Goal: Find specific page/section: Find specific page/section

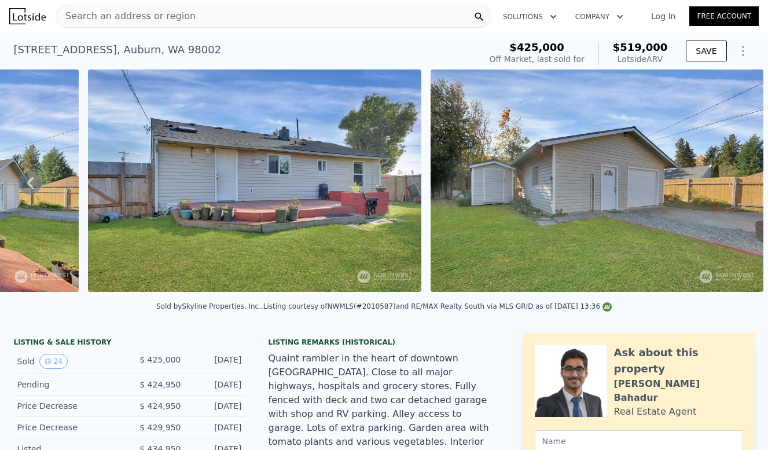
click at [211, 14] on div "Search an address or region" at bounding box center [274, 16] width 436 height 23
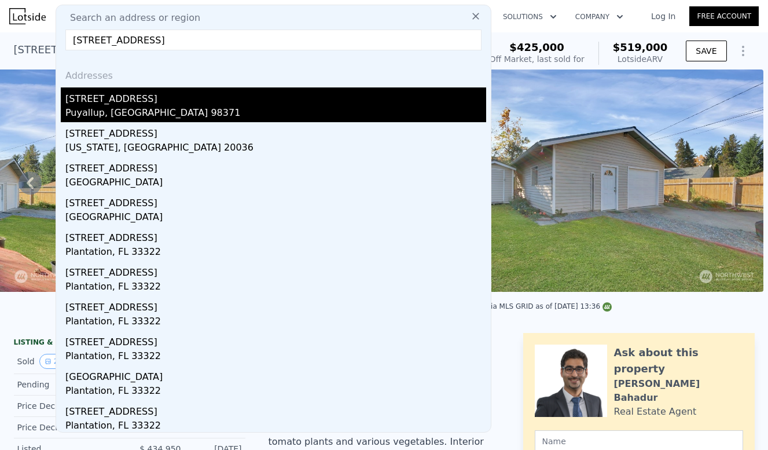
type input "[STREET_ADDRESS]"
click at [142, 111] on div "Puyallup, [GEOGRAPHIC_DATA] 98371" at bounding box center [275, 114] width 421 height 16
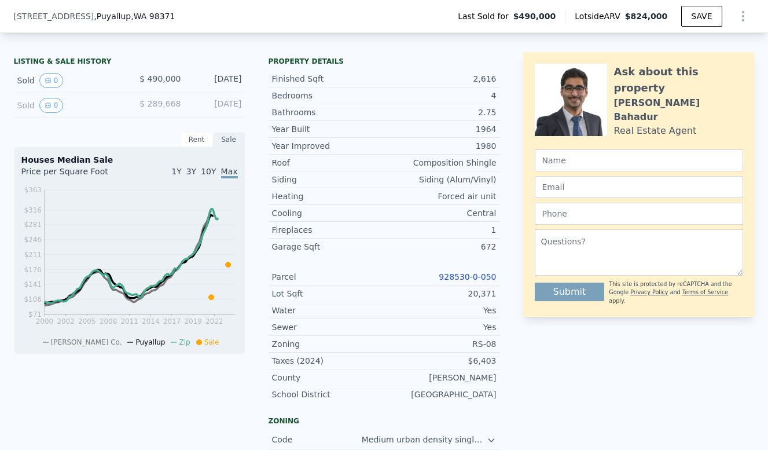
scroll to position [260, 0]
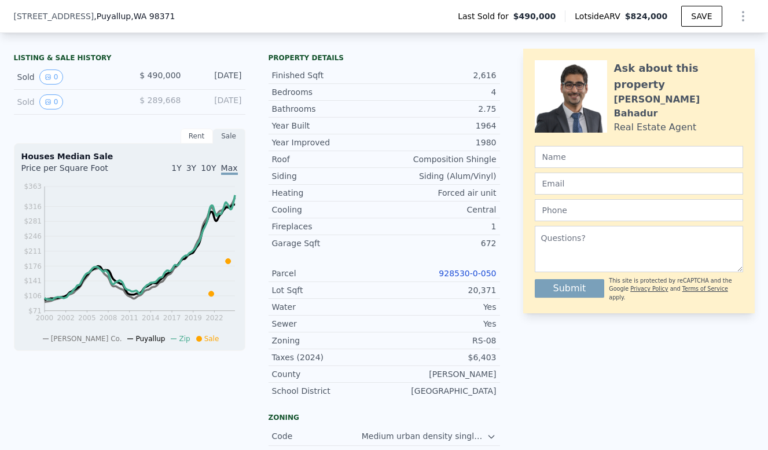
click at [470, 270] on link "928530-0-050" at bounding box center [467, 272] width 57 height 9
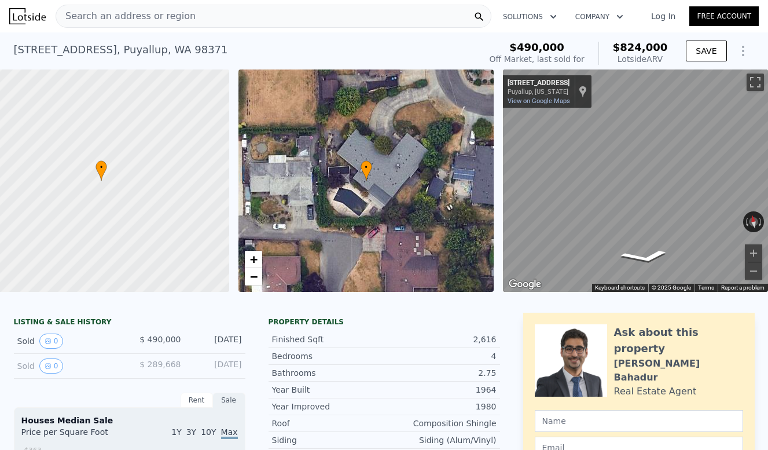
scroll to position [0, 0]
click at [229, 23] on div "Search an address or region" at bounding box center [274, 16] width 436 height 23
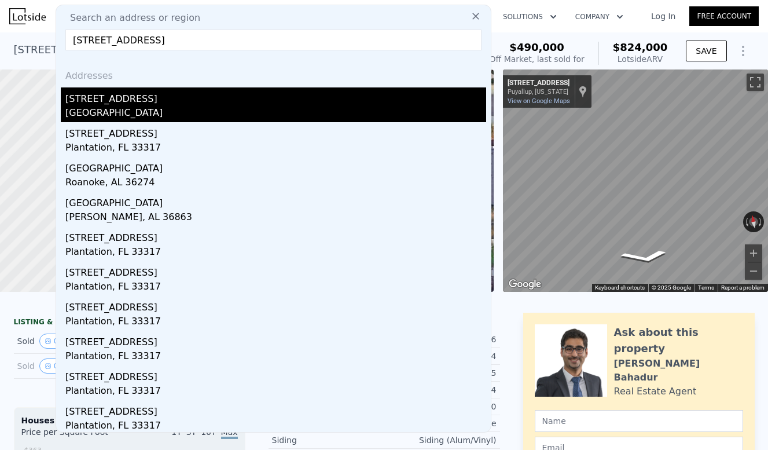
type input "[STREET_ADDRESS]"
click at [183, 101] on div "[STREET_ADDRESS]" at bounding box center [275, 96] width 421 height 19
